Goal: Task Accomplishment & Management: Use online tool/utility

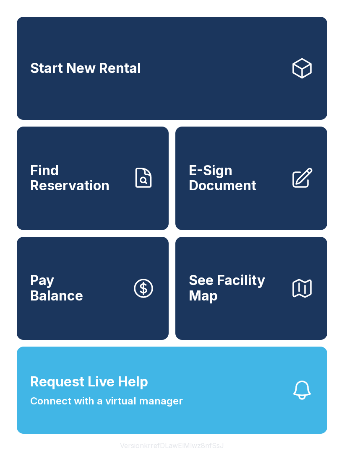
click at [250, 177] on span "E-Sign Document" at bounding box center [236, 178] width 95 height 31
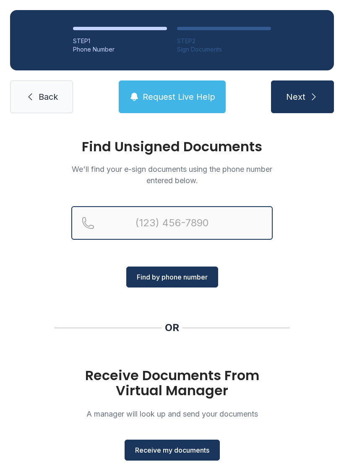
click at [215, 223] on input "Reservation phone number" at bounding box center [171, 223] width 201 height 34
type input "[PHONE_NUMBER]"
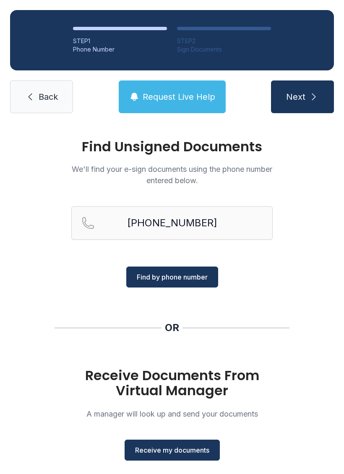
click at [307, 88] on button "Next" at bounding box center [302, 97] width 63 height 33
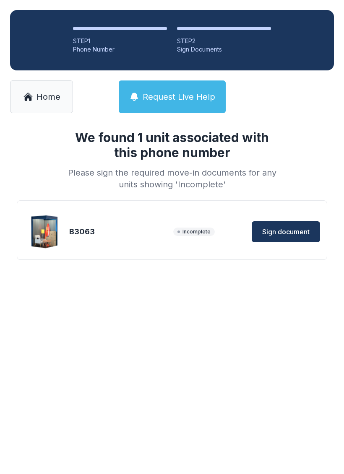
click at [289, 229] on span "Sign document" at bounding box center [285, 232] width 47 height 10
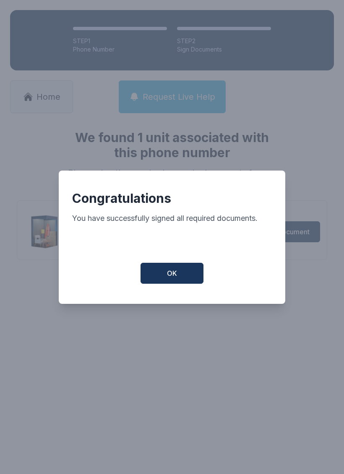
click at [177, 276] on span "OK" at bounding box center [172, 273] width 10 height 10
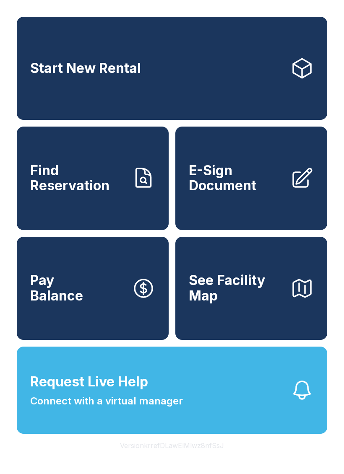
click at [179, 409] on span "Connect with a virtual manager" at bounding box center [106, 401] width 153 height 15
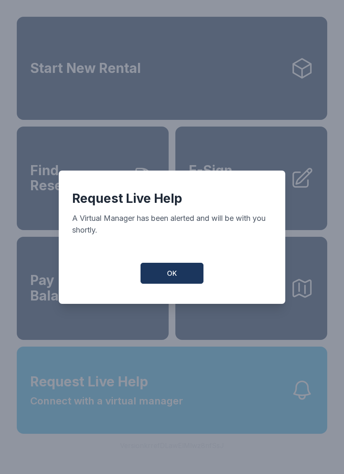
click at [172, 278] on span "OK" at bounding box center [172, 273] width 10 height 10
